Goal: Task Accomplishment & Management: Use online tool/utility

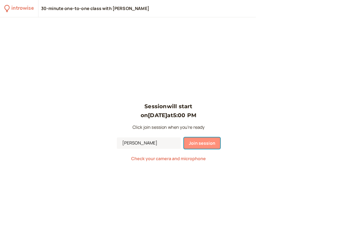
click at [211, 147] on button "Join session" at bounding box center [202, 142] width 36 height 11
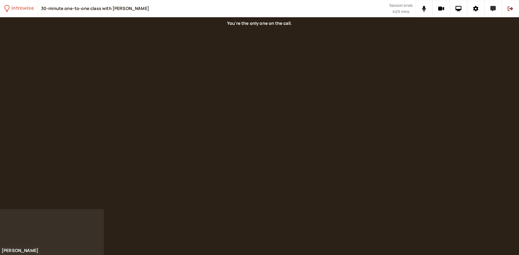
click at [337, 8] on button at bounding box center [492, 8] width 17 height 17
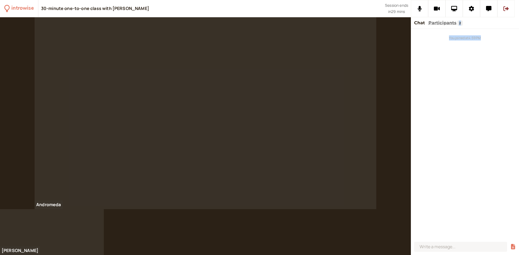
drag, startPoint x: 464, startPoint y: 23, endPoint x: 497, endPoint y: 31, distance: 33.8
click at [337, 31] on div "Chat Participants 2 You joined at 4:59 PM" at bounding box center [465, 136] width 108 height 238
click at [337, 72] on div "You joined at 4:59 PM" at bounding box center [465, 134] width 108 height 211
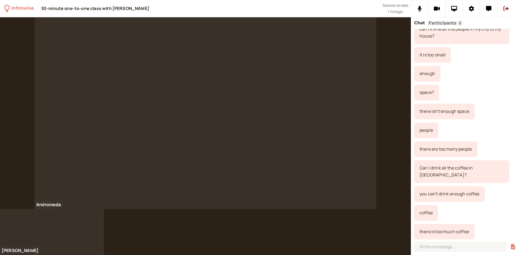
scroll to position [1351, 0]
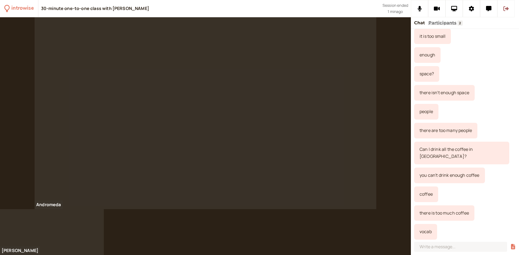
click at [337, 7] on icon at bounding box center [505, 8] width 5 height 5
